Goal: Task Accomplishment & Management: Manage account settings

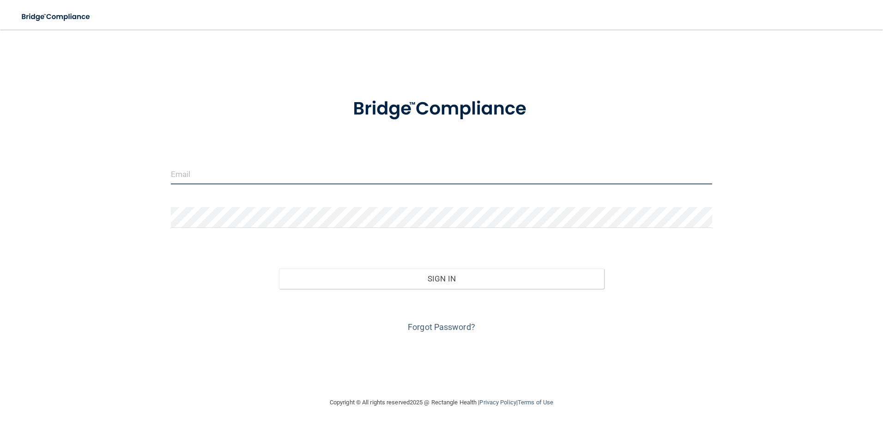
drag, startPoint x: 175, startPoint y: 169, endPoint x: 189, endPoint y: 176, distance: 16.7
click at [175, 169] on input "email" at bounding box center [442, 173] width 542 height 21
type input "[EMAIL_ADDRESS][DOMAIN_NAME]"
drag, startPoint x: 308, startPoint y: 175, endPoint x: 16, endPoint y: 186, distance: 292.5
click at [18, 186] on main "[EMAIL_ADDRESS][DOMAIN_NAME] Invalid email/password. You don't have permission …" at bounding box center [441, 228] width 883 height 397
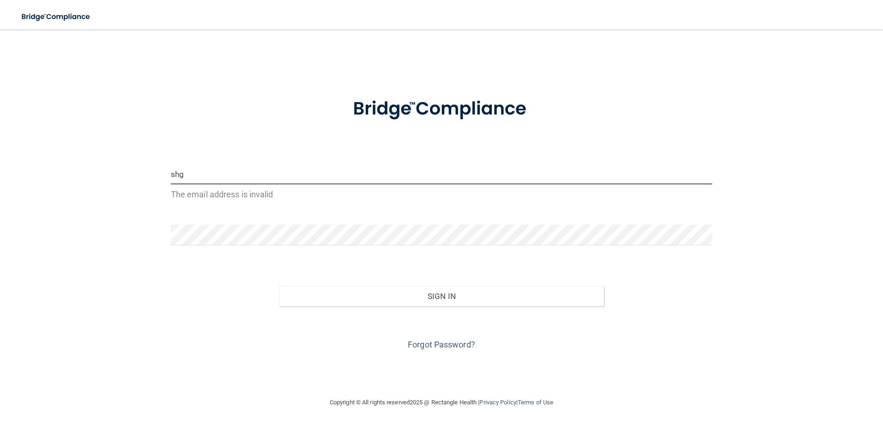
type input "[EMAIL_ADDRESS][DOMAIN_NAME]"
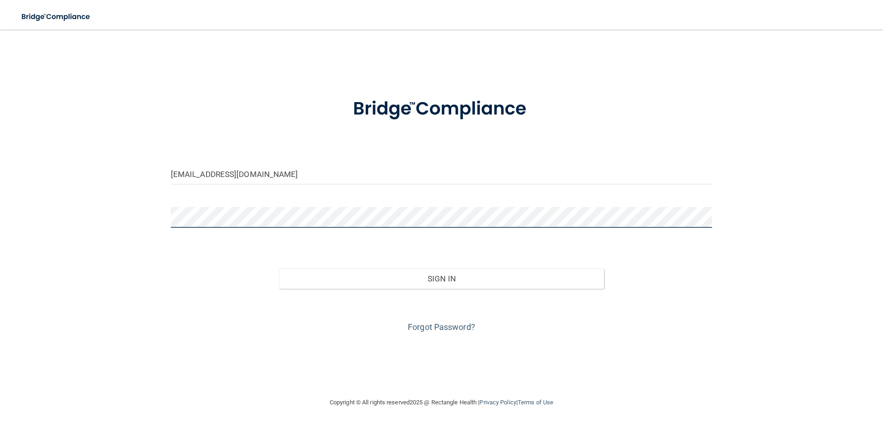
click at [279, 268] on button "Sign In" at bounding box center [441, 278] width 325 height 20
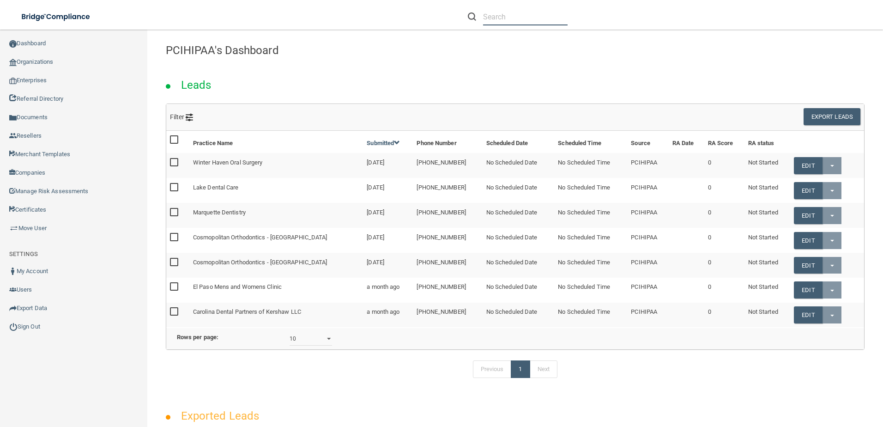
click at [511, 18] on input "text" at bounding box center [525, 16] width 84 height 17
paste input "Partners In Health Family Medicine"
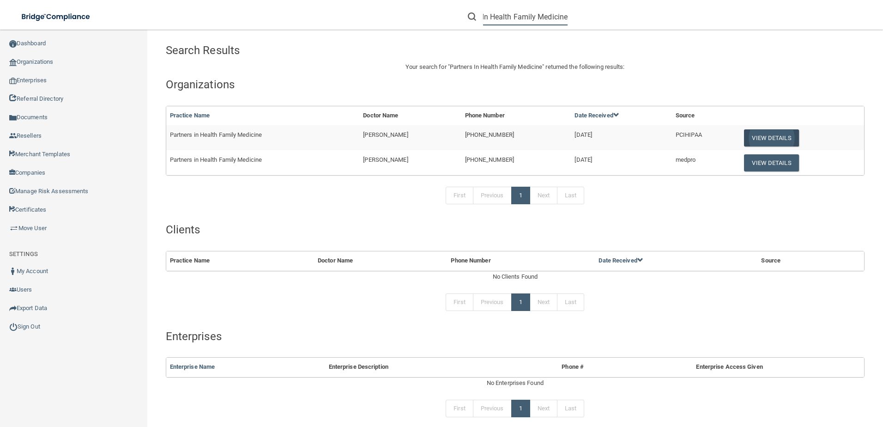
type input "Partners In Health Family Medicine"
click at [763, 134] on button "View Details" at bounding box center [771, 137] width 54 height 17
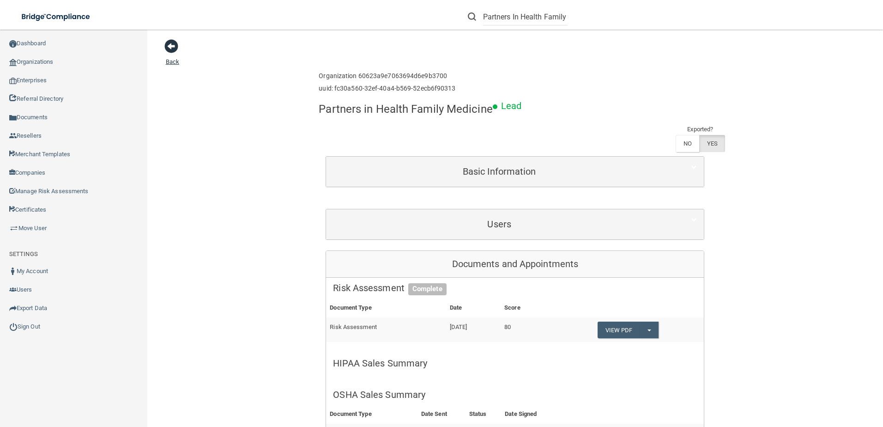
click at [171, 48] on span at bounding box center [171, 46] width 14 height 14
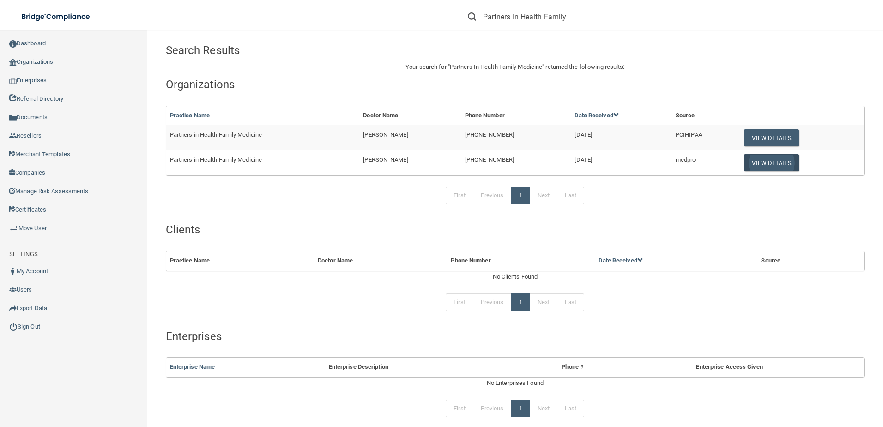
click at [749, 159] on button "View Details" at bounding box center [771, 162] width 54 height 17
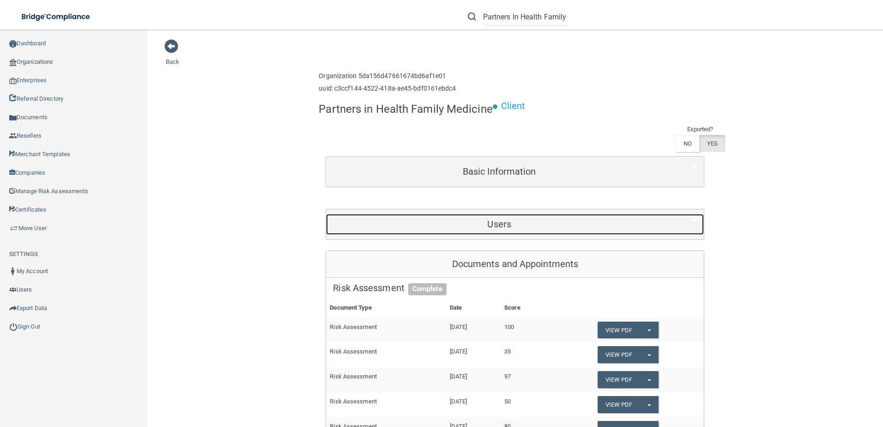
click at [525, 222] on h5 "Users" at bounding box center [499, 224] width 332 height 10
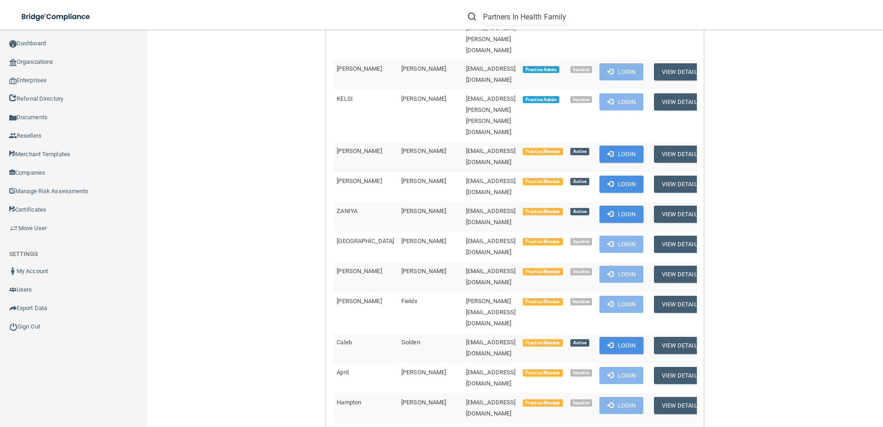
scroll to position [369, 0]
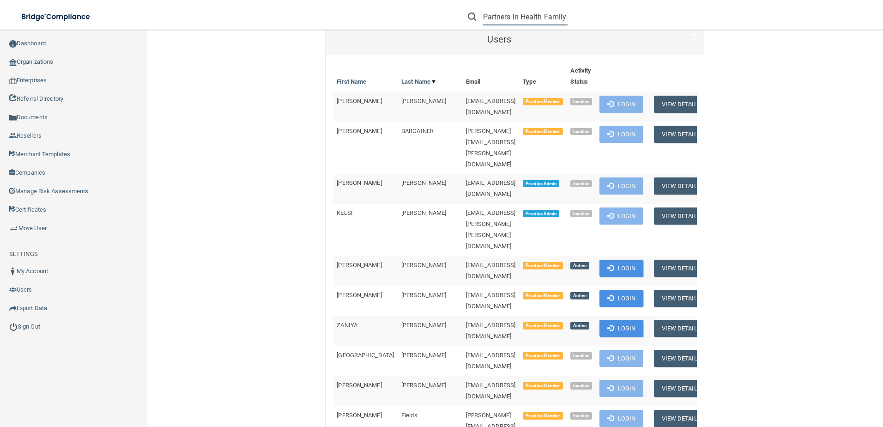
scroll to position [0, 35]
drag, startPoint x: 482, startPoint y: 14, endPoint x: 694, endPoint y: 18, distance: 211.5
click at [694, 18] on div "Partners In Health Family Medicine" at bounding box center [626, 16] width 344 height 33
paste input "[PERSON_NAME] Family Dentistry"
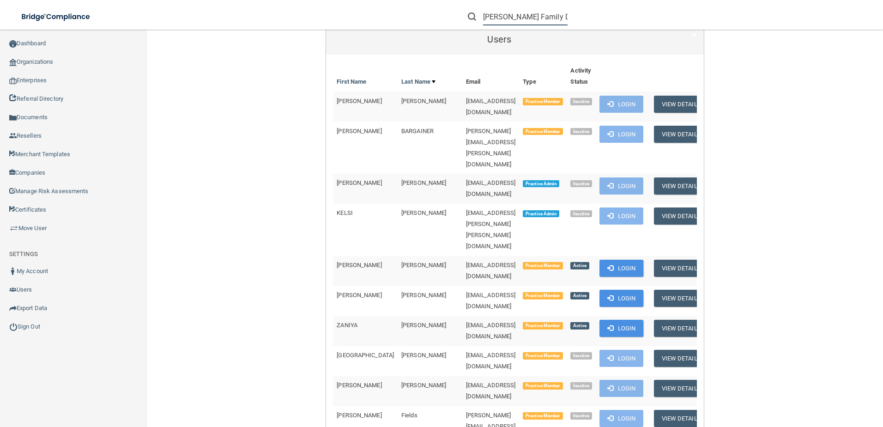
scroll to position [0, 2]
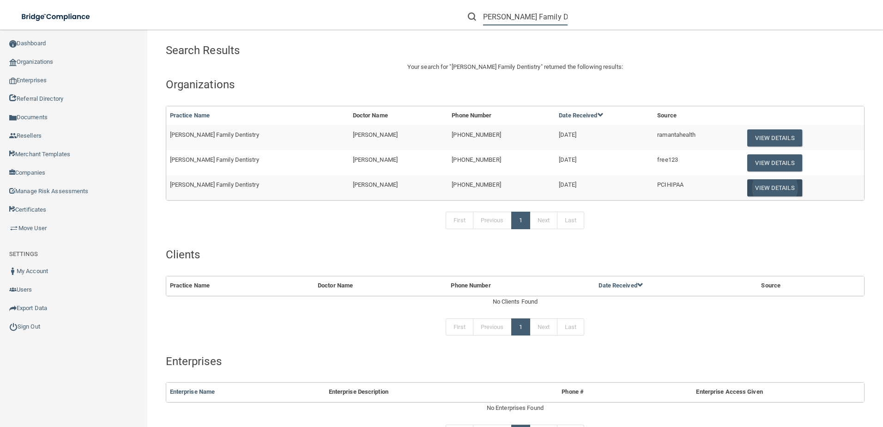
type input "[PERSON_NAME] Family Dentistry"
click at [755, 188] on button "View Details" at bounding box center [774, 187] width 54 height 17
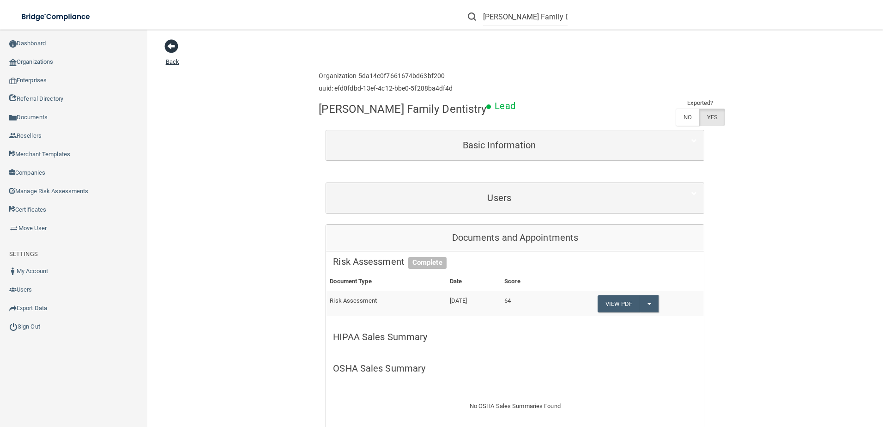
click at [176, 43] on span at bounding box center [171, 46] width 14 height 14
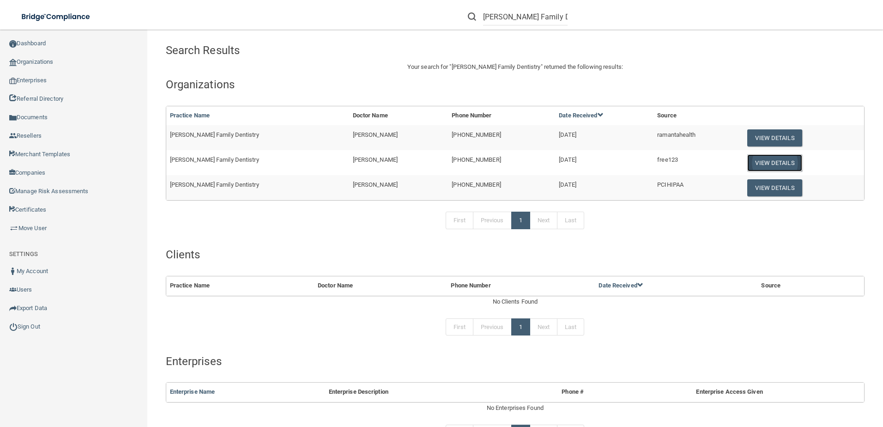
click at [770, 159] on button "View Details" at bounding box center [774, 162] width 54 height 17
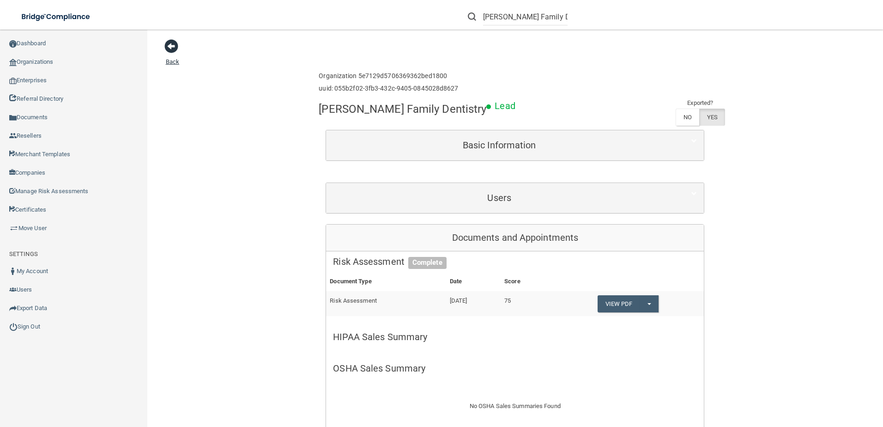
click at [165, 47] on span at bounding box center [171, 46] width 14 height 14
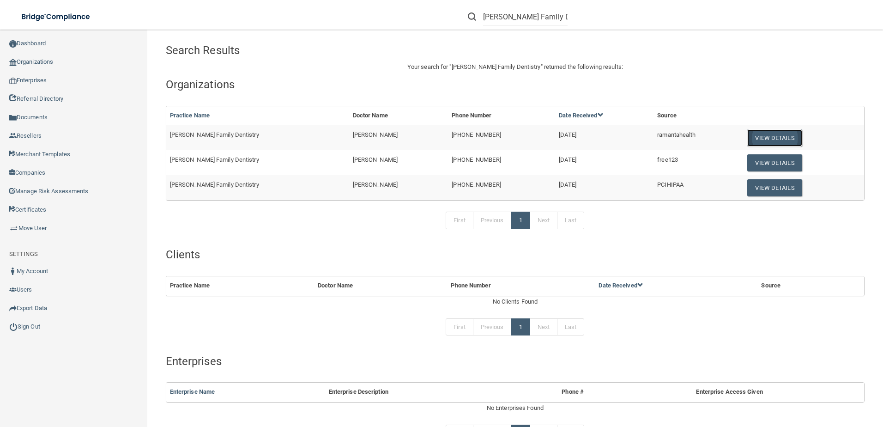
click at [756, 136] on button "View Details" at bounding box center [774, 137] width 54 height 17
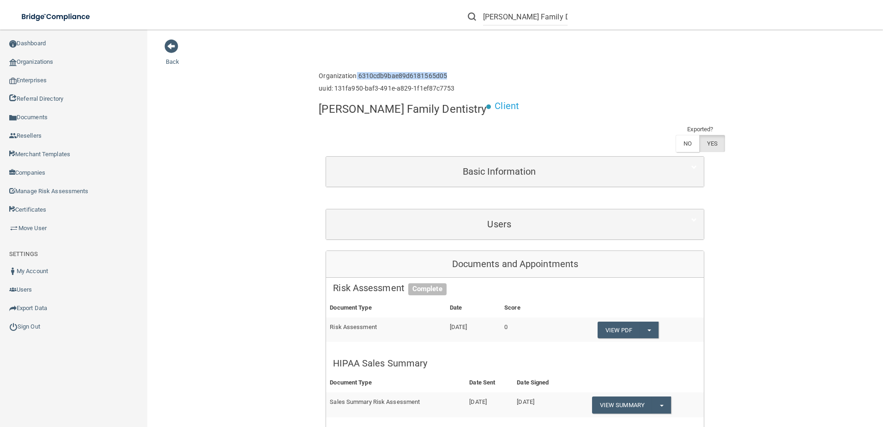
drag, startPoint x: 449, startPoint y: 72, endPoint x: 352, endPoint y: 72, distance: 97.0
click at [352, 72] on h6 "Organization 6310cdb9bae89d6181565d05" at bounding box center [387, 75] width 136 height 7
copy h6 "6310cdb9bae89d6181565d05"
drag, startPoint x: 452, startPoint y: 91, endPoint x: 330, endPoint y: 92, distance: 122.8
click at [330, 92] on div "Enterprise » Organization 6310cdb9bae89d6181565d05 uuid: 131fa950-baf3-491e-a82…" at bounding box center [515, 82] width 392 height 30
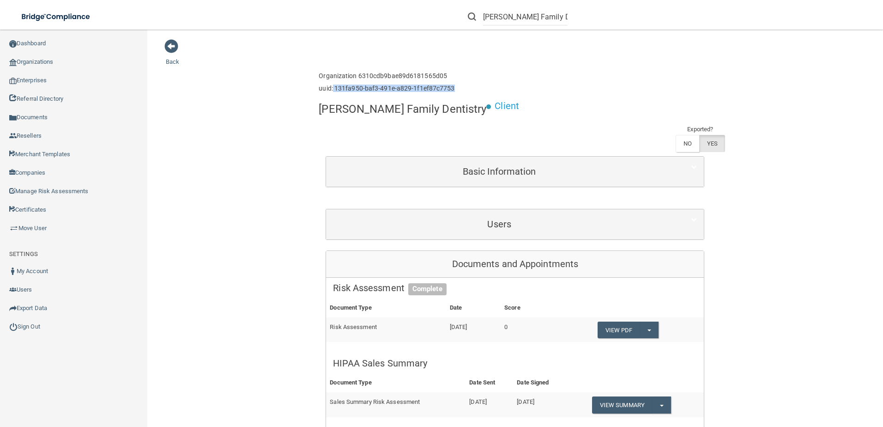
copy h6 "131fa950-baf3-491e-a829-1f1ef87c7753"
drag, startPoint x: 483, startPoint y: 17, endPoint x: 886, endPoint y: 60, distance: 404.5
click at [882, 60] on html "Compliance HIPAA Documents and Policies Report an Incident Business Associates …" at bounding box center [441, 213] width 883 height 427
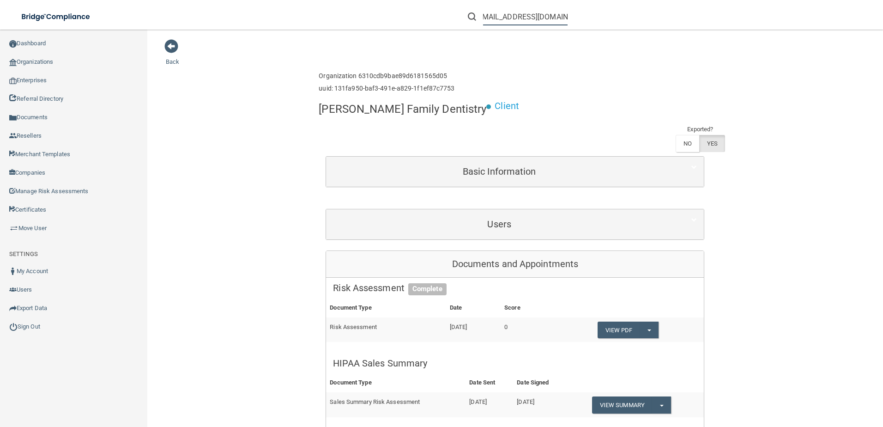
type input "[EMAIL_ADDRESS][DOMAIN_NAME]"
drag, startPoint x: 566, startPoint y: 16, endPoint x: 495, endPoint y: 24, distance: 71.1
click at [484, 22] on form "[EMAIL_ADDRESS][DOMAIN_NAME]" at bounding box center [518, 16] width 114 height 17
copy div
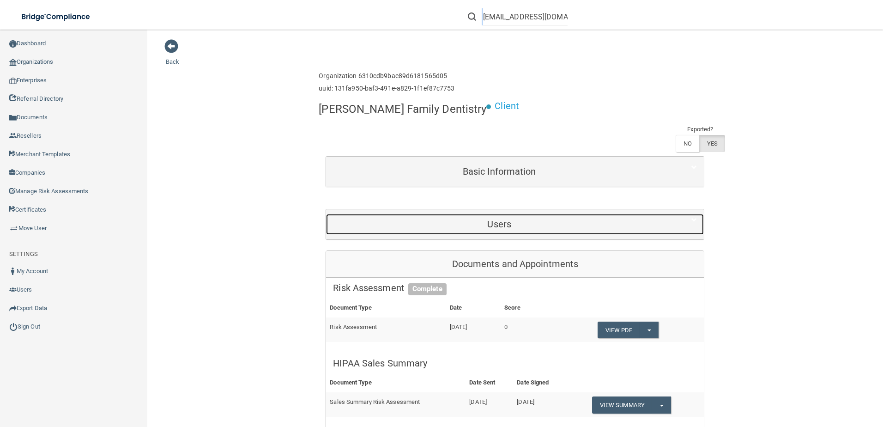
click at [486, 219] on h5 "Users" at bounding box center [499, 224] width 332 height 10
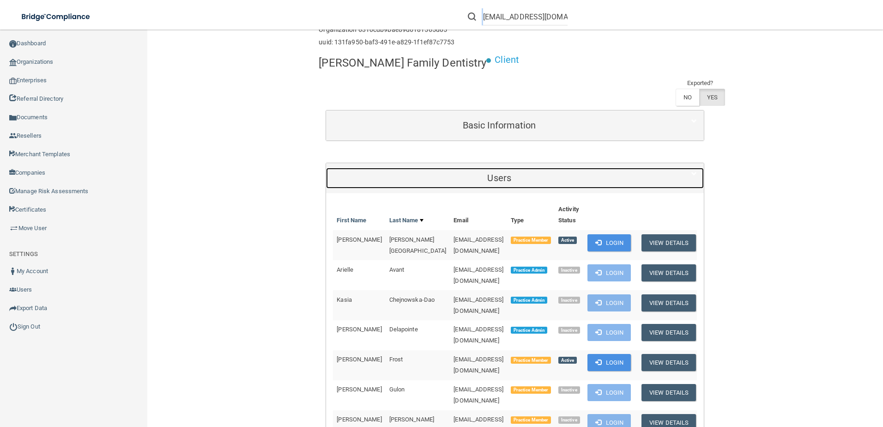
scroll to position [139, 0]
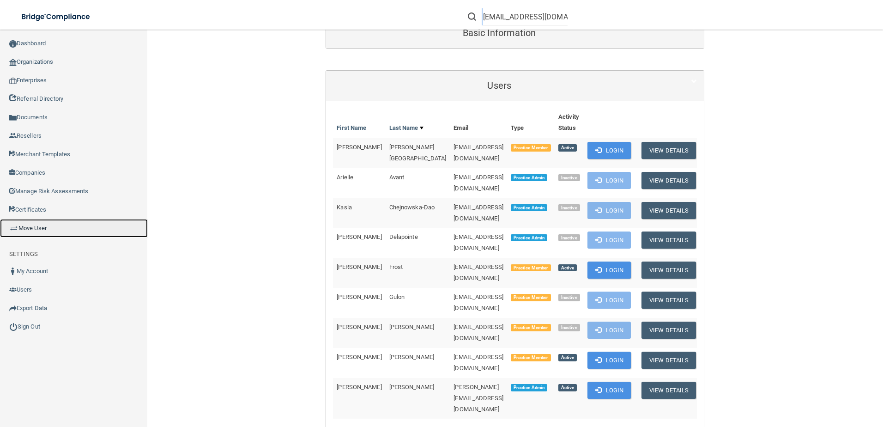
click at [53, 227] on link "Move User" at bounding box center [74, 228] width 148 height 18
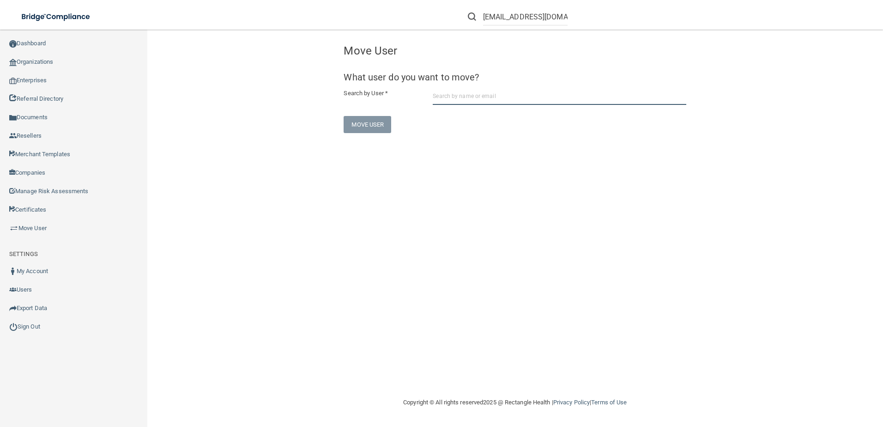
click at [471, 94] on input "text" at bounding box center [559, 96] width 253 height 17
paste input "[EMAIL_ADDRESS][DOMAIN_NAME]"
click at [510, 126] on div "[EMAIL_ADDRESS][DOMAIN_NAME]" at bounding box center [484, 131] width 80 height 16
type input "[PERSON_NAME]"
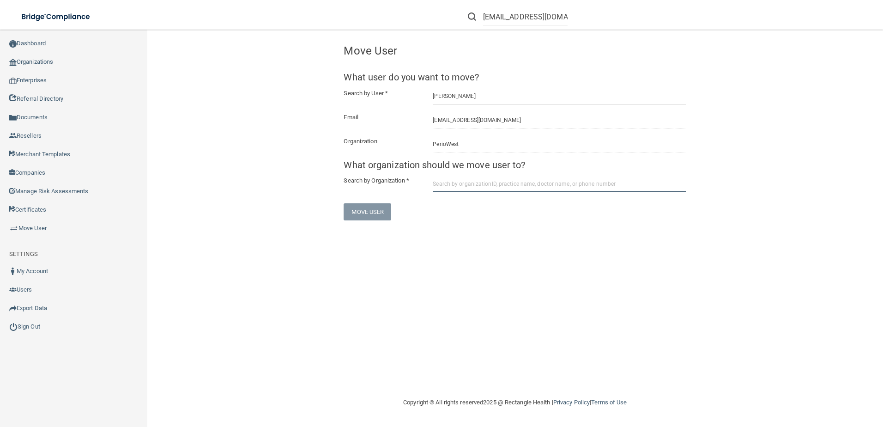
click at [459, 183] on input "text" at bounding box center [559, 183] width 253 height 17
click at [446, 186] on input "text" at bounding box center [559, 183] width 253 height 17
paste input "6310cdb9bae89d6181565d05"
click at [520, 181] on input "6310cdb9bae89d6181565d05" at bounding box center [559, 183] width 253 height 17
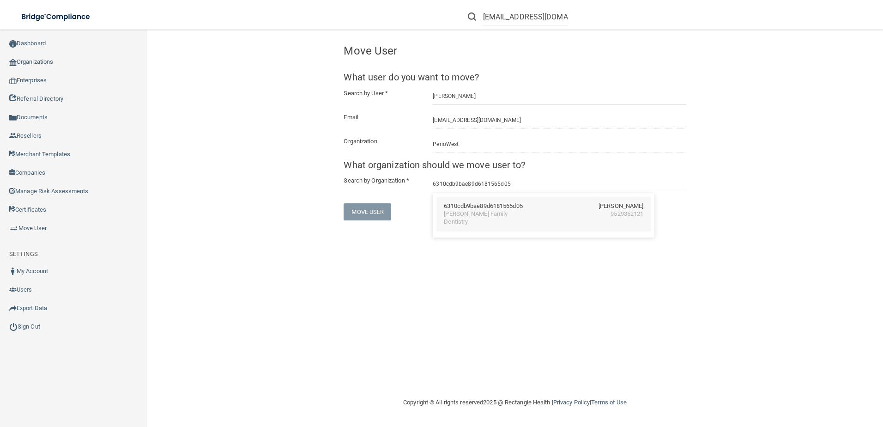
click at [493, 214] on div "[PERSON_NAME] Family Dentistry" at bounding box center [484, 218] width 80 height 16
type input "[PERSON_NAME] Family Dentistry"
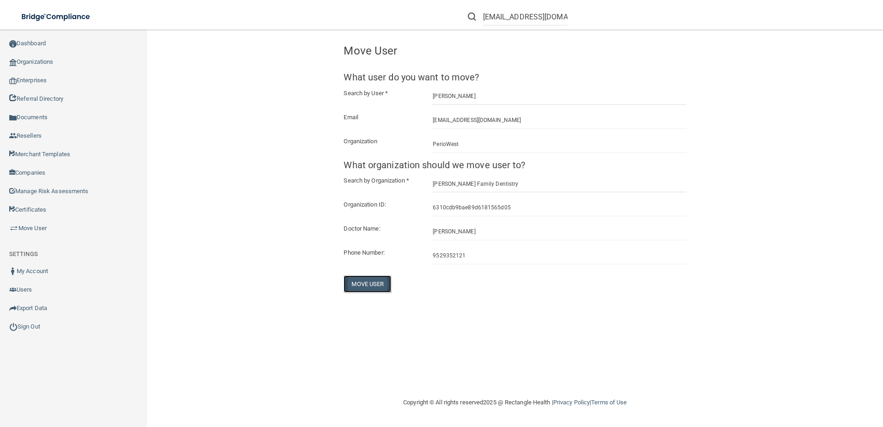
click at [377, 287] on button "Move User" at bounding box center [368, 283] width 48 height 17
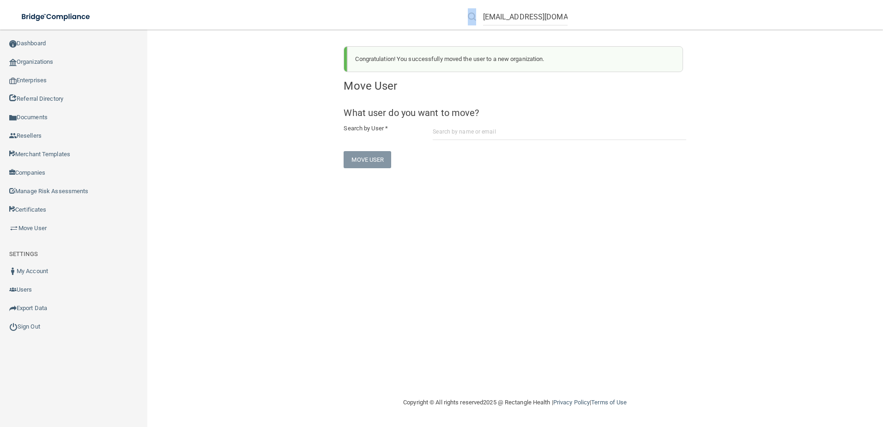
scroll to position [0, 7]
drag, startPoint x: 482, startPoint y: 19, endPoint x: 914, endPoint y: 43, distance: 432.8
click at [882, 43] on html "Compliance HIPAA Documents and Policies Report an Incident Business Associates …" at bounding box center [441, 213] width 883 height 427
click at [478, 13] on div "[EMAIL_ADDRESS][DOMAIN_NAME]" at bounding box center [518, 16] width 100 height 17
click at [486, 15] on input "[EMAIL_ADDRESS][DOMAIN_NAME]" at bounding box center [525, 16] width 84 height 17
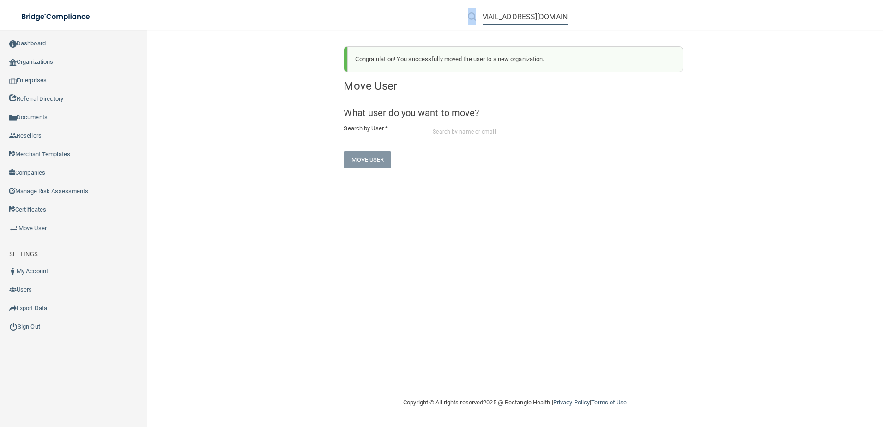
click at [483, 15] on input "[EMAIL_ADDRESS][DOMAIN_NAME]" at bounding box center [525, 16] width 84 height 17
drag, startPoint x: 482, startPoint y: 15, endPoint x: 768, endPoint y: 56, distance: 288.7
click at [768, 56] on div "Toggle navigation [EMAIL_ADDRESS][DOMAIN_NAME] Manage My Enterprise Manage My L…" at bounding box center [515, 228] width 736 height 397
type input "k"
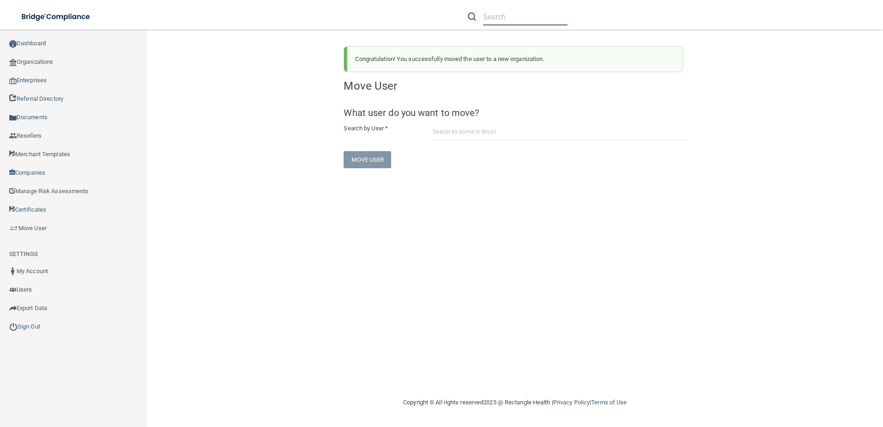
paste input "6310cdb9bae89d6181565d05"
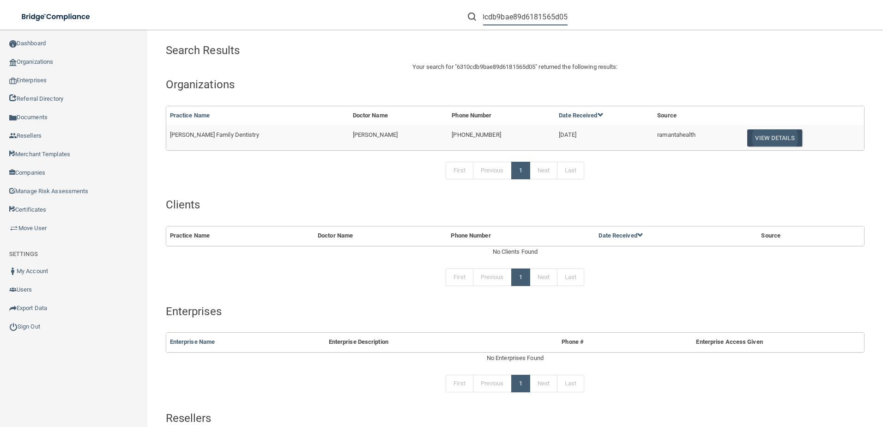
type input "6310cdb9bae89d6181565d05"
click at [769, 135] on button "View Details" at bounding box center [774, 137] width 54 height 17
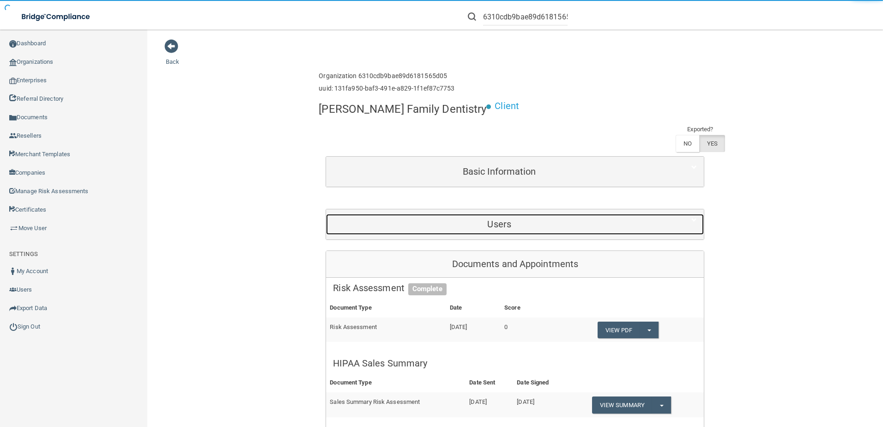
click at [536, 214] on div "Users" at bounding box center [499, 224] width 346 height 21
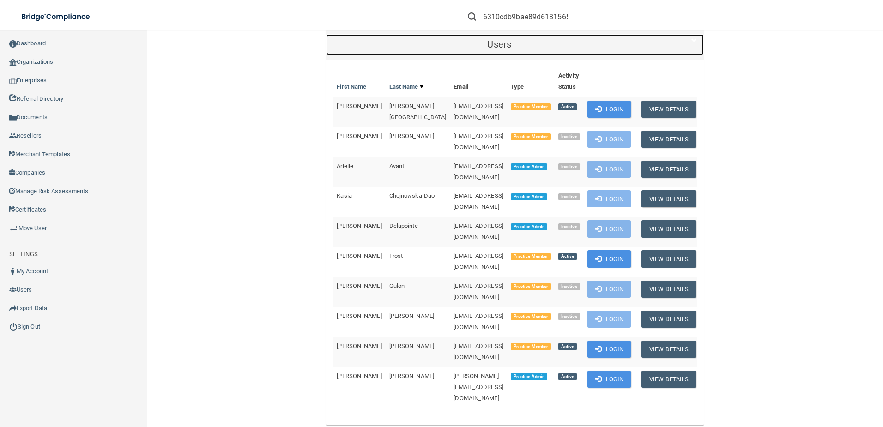
scroll to position [185, 0]
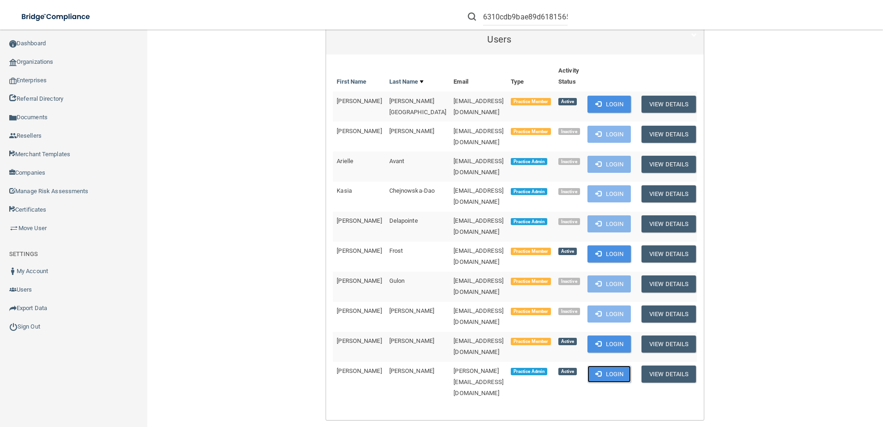
click at [611, 365] on button "Login" at bounding box center [609, 373] width 44 height 17
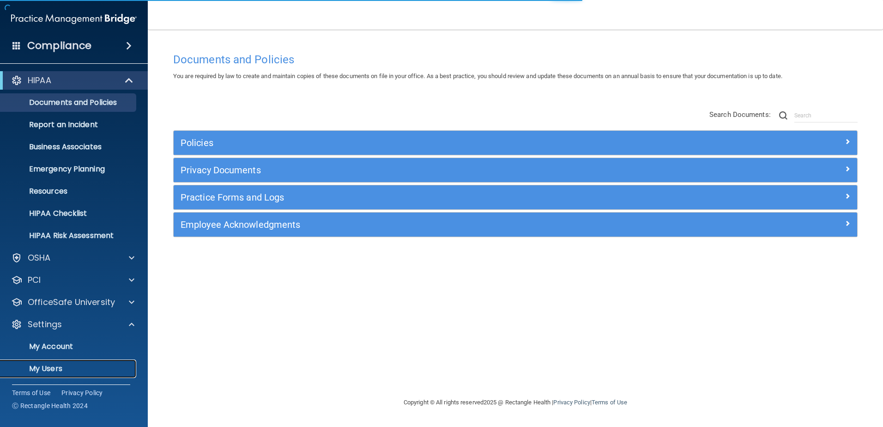
click at [40, 369] on p "My Users" at bounding box center [69, 368] width 126 height 9
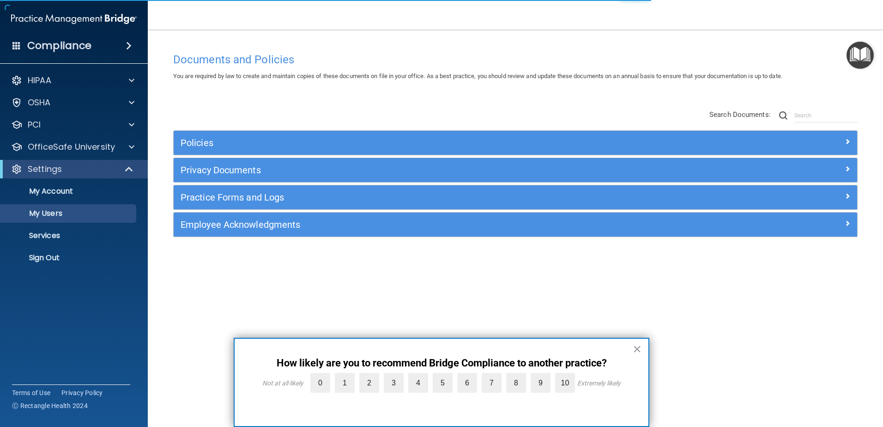
select select "20"
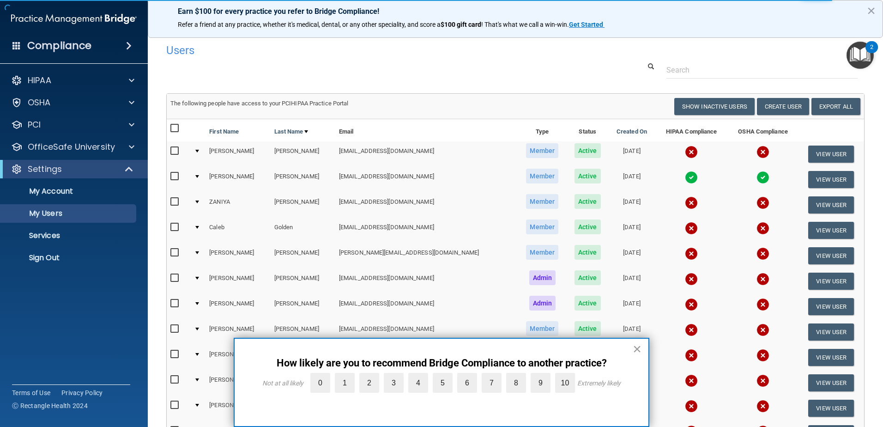
click at [634, 346] on button "×" at bounding box center [637, 348] width 9 height 15
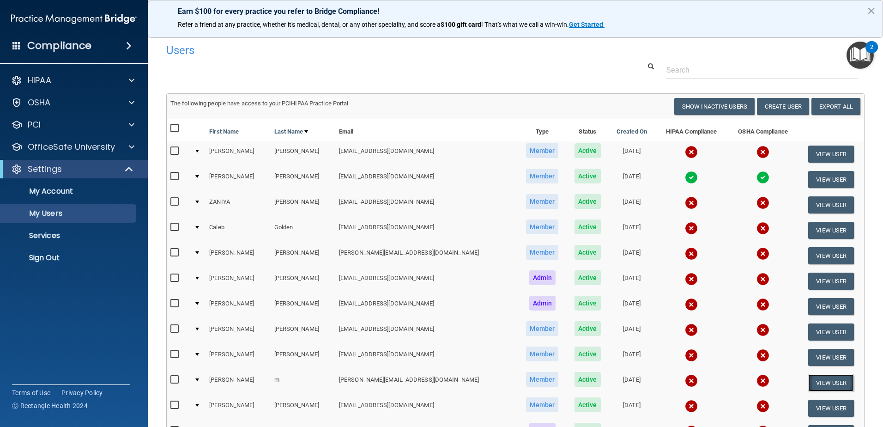
click at [808, 382] on button "View User" at bounding box center [831, 382] width 46 height 17
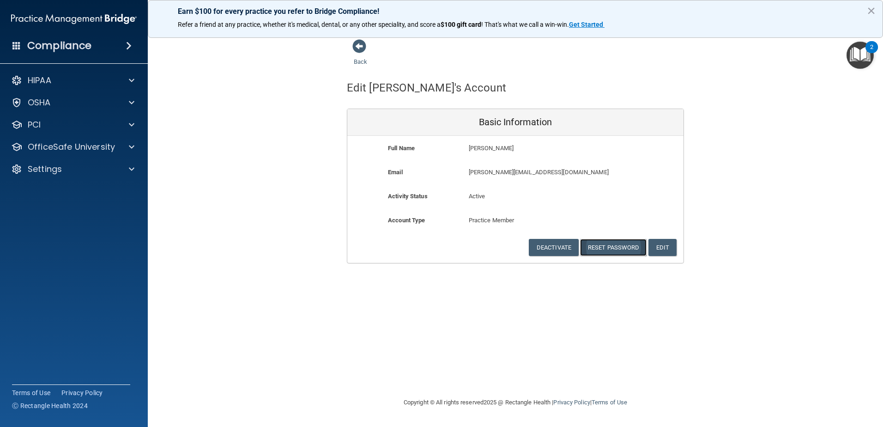
click at [609, 247] on button "Reset Password" at bounding box center [613, 247] width 66 height 17
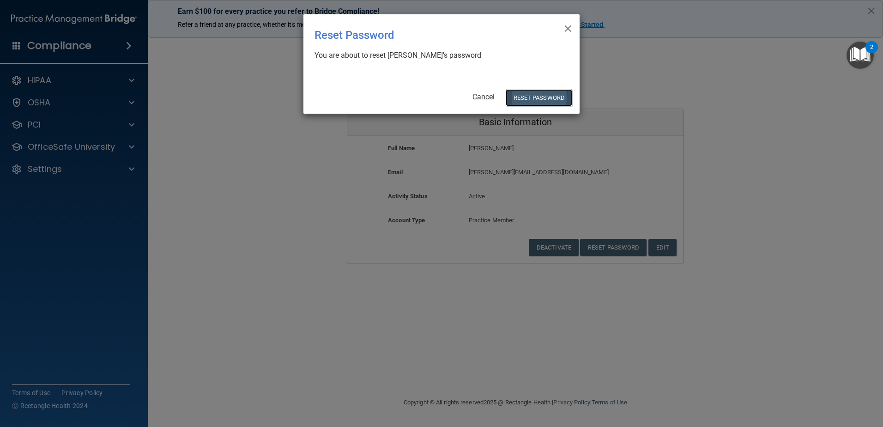
click at [544, 102] on button "Reset Password" at bounding box center [539, 97] width 66 height 17
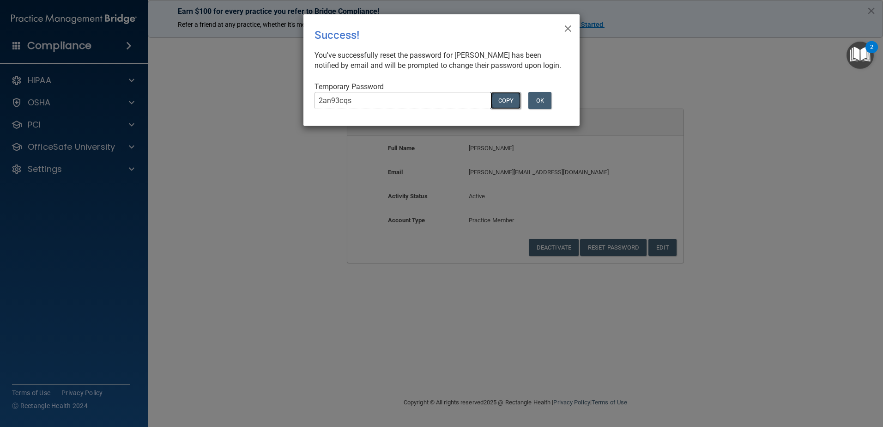
click at [500, 109] on button "COPY" at bounding box center [505, 100] width 30 height 17
click at [567, 28] on span "×" at bounding box center [568, 27] width 8 height 18
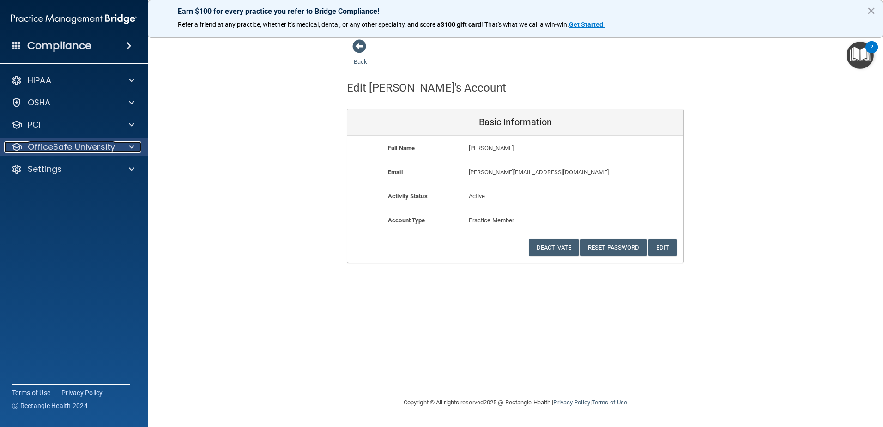
click at [65, 144] on p "OfficeSafe University" at bounding box center [71, 146] width 87 height 11
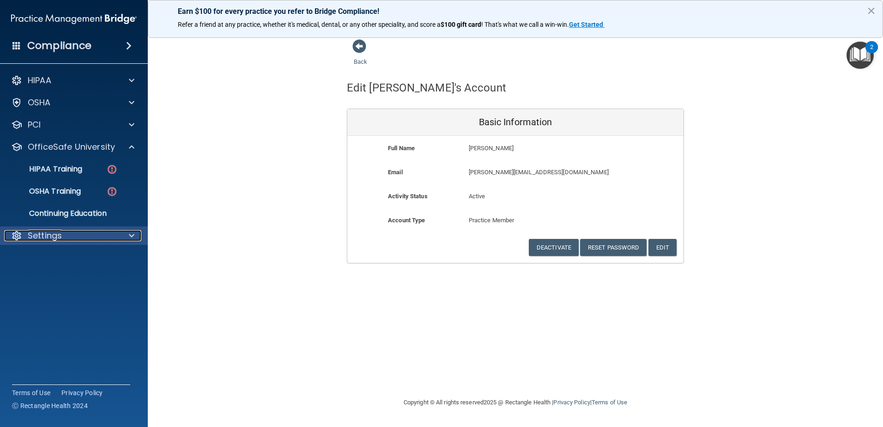
click at [87, 232] on div "Settings" at bounding box center [61, 235] width 115 height 11
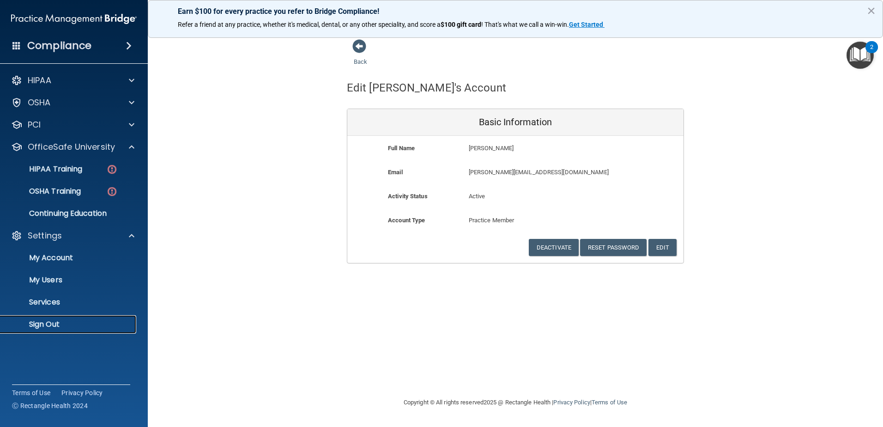
click at [57, 320] on p "Sign Out" at bounding box center [69, 324] width 126 height 9
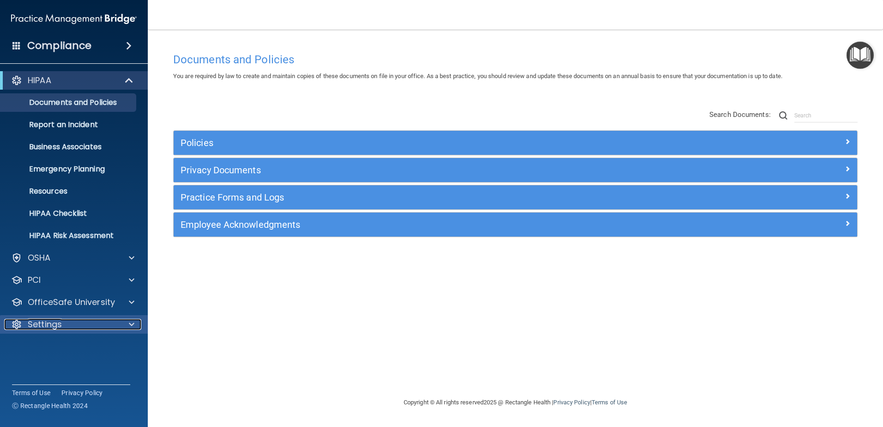
click at [67, 327] on div "Settings" at bounding box center [61, 324] width 115 height 11
click at [86, 350] on p "My Account" at bounding box center [69, 346] width 126 height 9
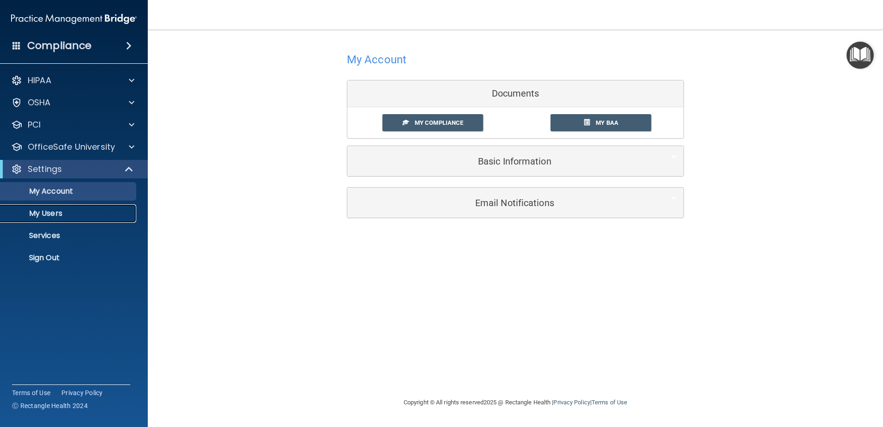
click at [65, 218] on link "My Users" at bounding box center [63, 213] width 145 height 18
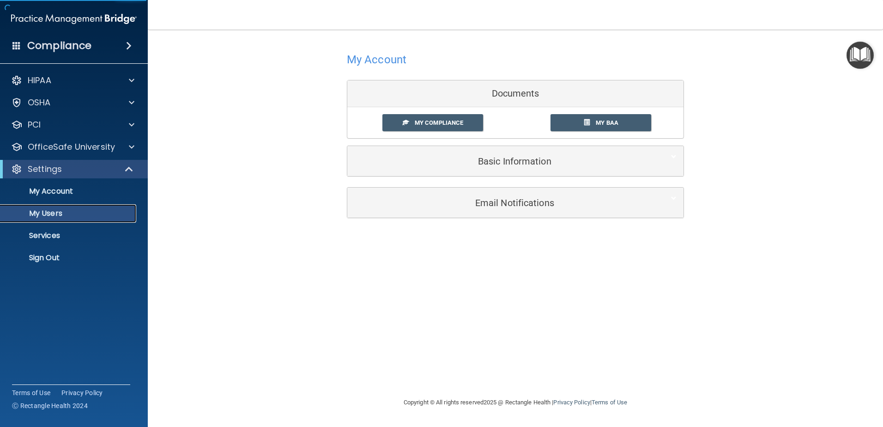
select select "20"
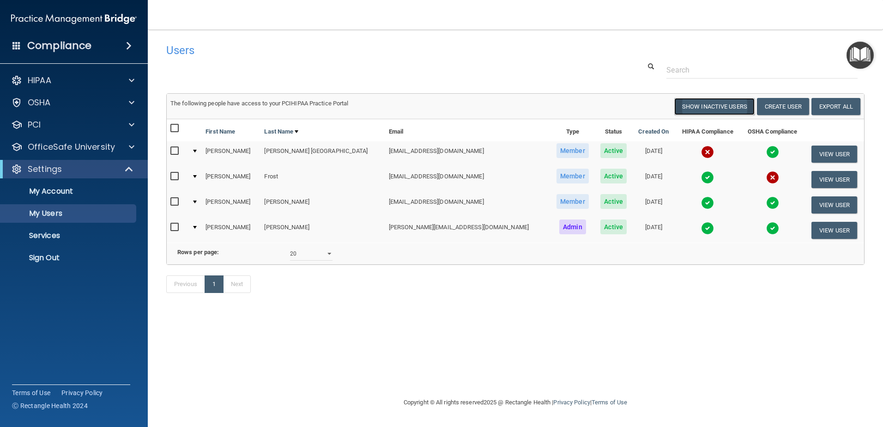
drag, startPoint x: 715, startPoint y: 102, endPoint x: 725, endPoint y: 100, distance: 10.0
click at [721, 101] on button "Show Inactive Users" at bounding box center [714, 106] width 80 height 17
select select "20"
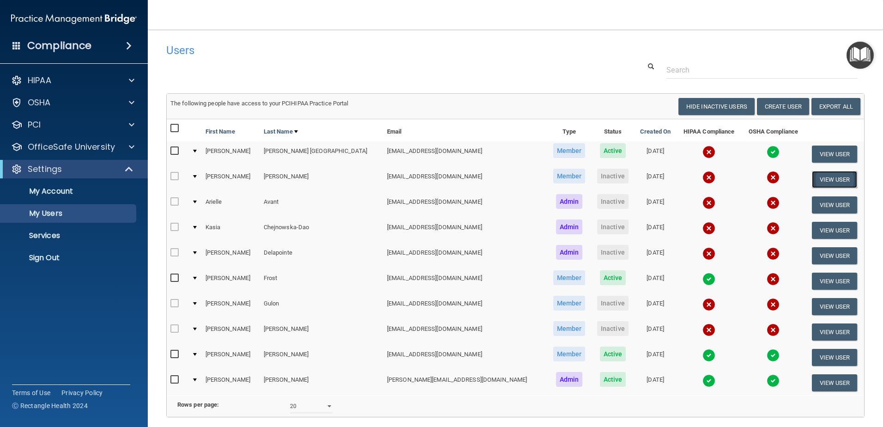
click at [812, 173] on button "View User" at bounding box center [835, 179] width 46 height 17
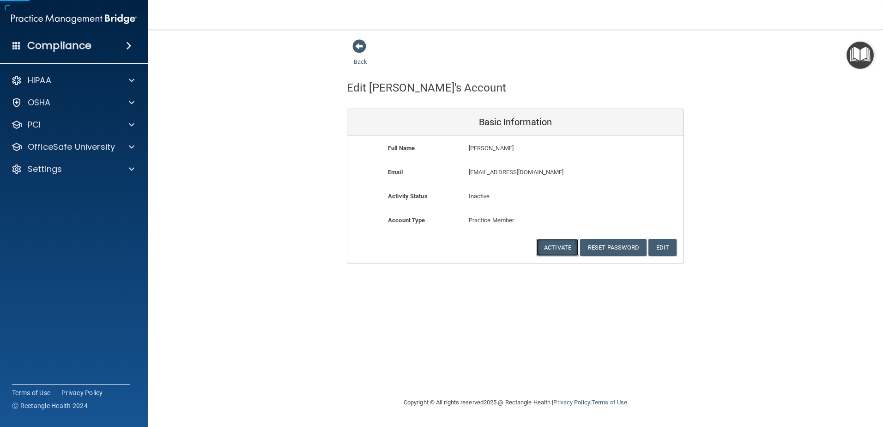
click at [572, 241] on button "Activate" at bounding box center [557, 247] width 42 height 17
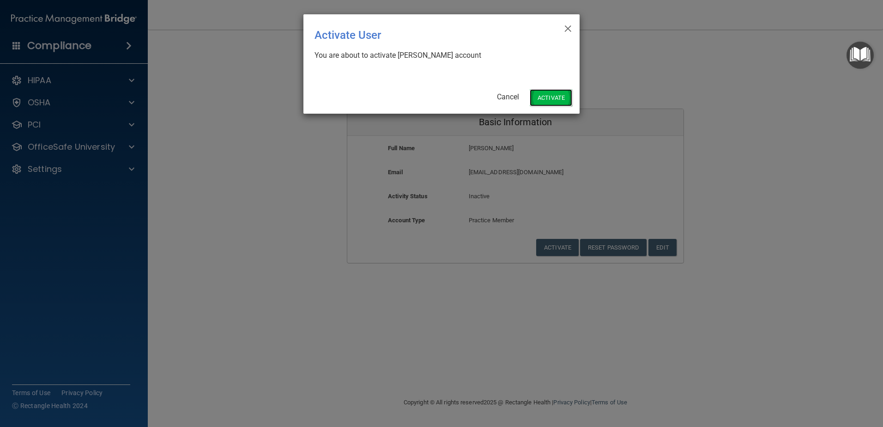
click at [554, 97] on button "Activate" at bounding box center [551, 97] width 42 height 17
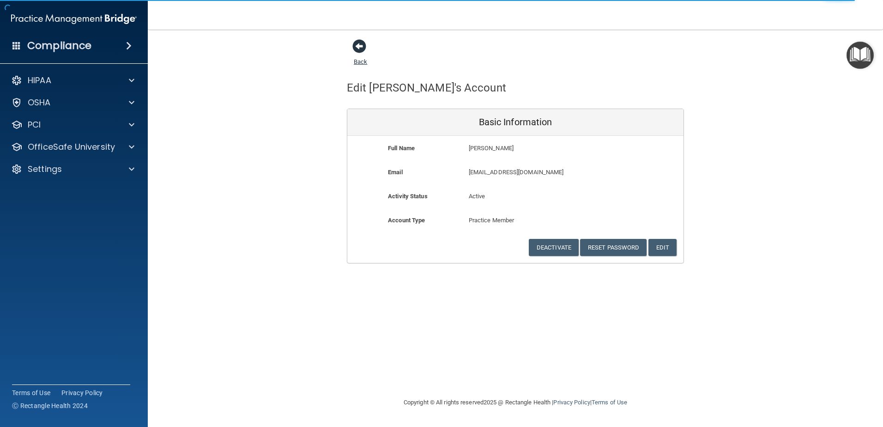
click at [362, 44] on span at bounding box center [359, 46] width 14 height 14
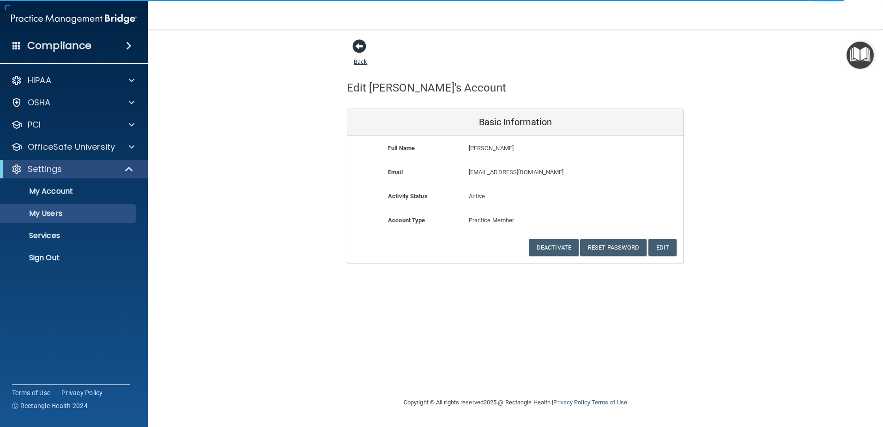
select select "20"
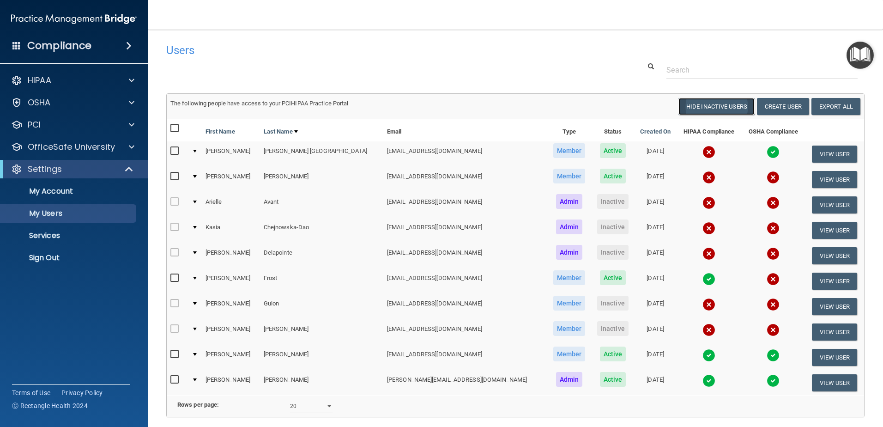
click at [685, 101] on button "Hide Inactive Users" at bounding box center [716, 106] width 76 height 17
select select "20"
